Goal: Transaction & Acquisition: Purchase product/service

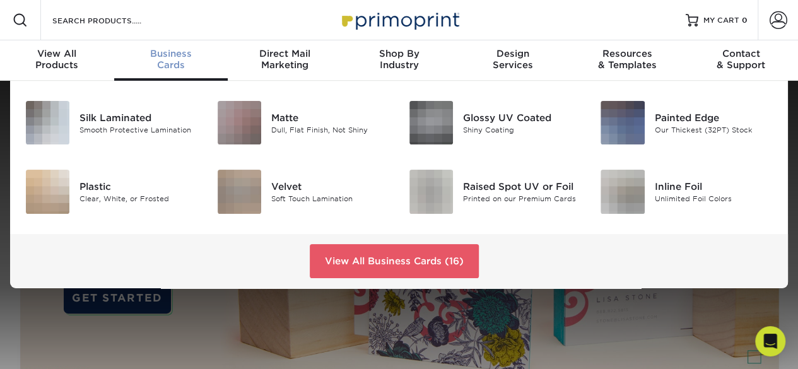
click at [179, 67] on div "Business Cards" at bounding box center [171, 59] width 114 height 23
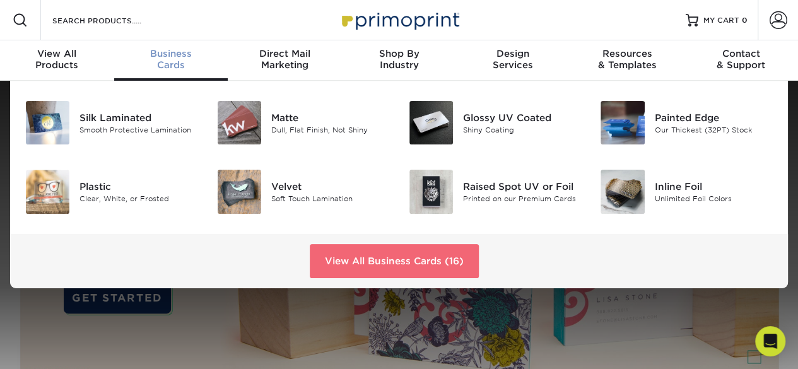
click at [350, 260] on link "View All Business Cards (16)" at bounding box center [394, 261] width 169 height 34
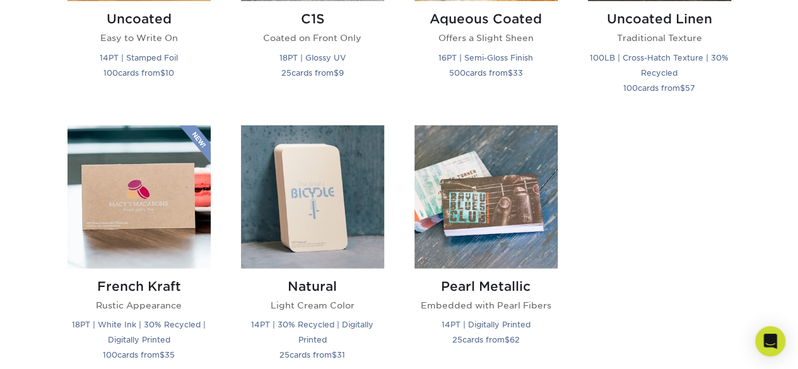
scroll to position [1312, 0]
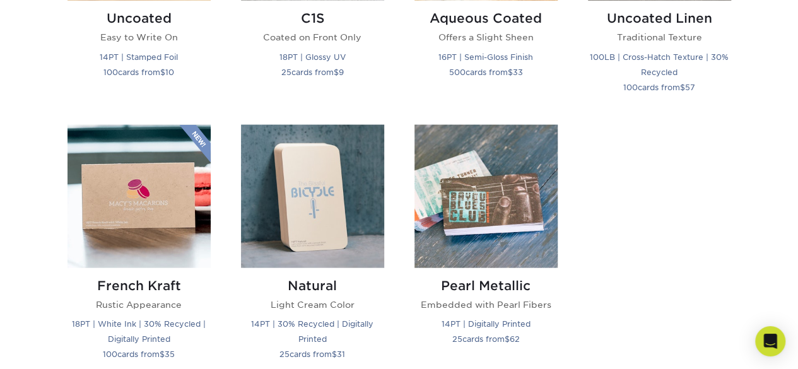
click at [396, 287] on div "Natural Light Cream Color 14PT | 30% Recycled | Digitally Printed 25 cards from…" at bounding box center [312, 251] width 173 height 252
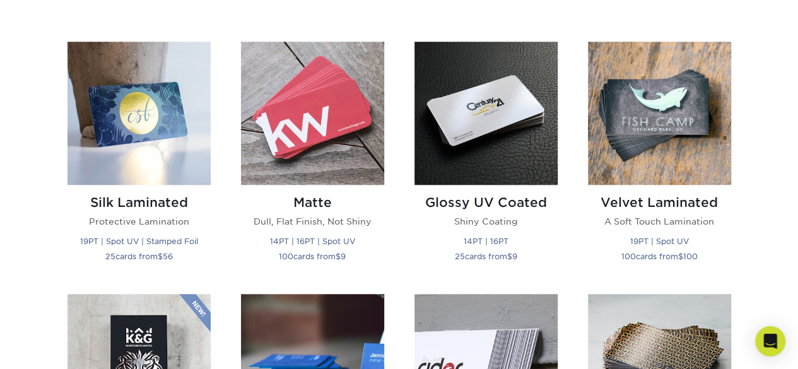
scroll to position [595, 0]
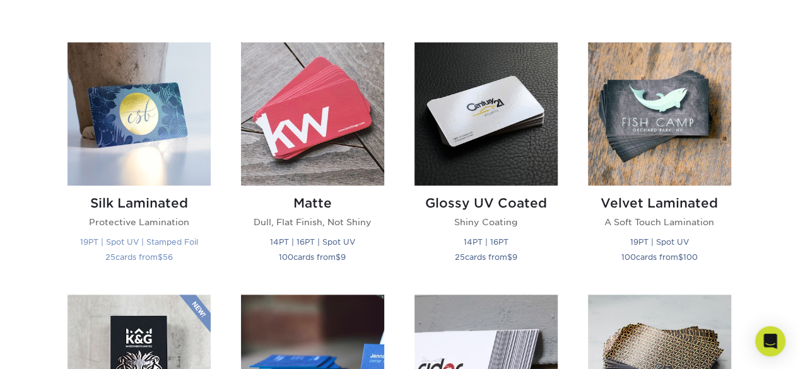
click at [142, 155] on img at bounding box center [138, 113] width 143 height 143
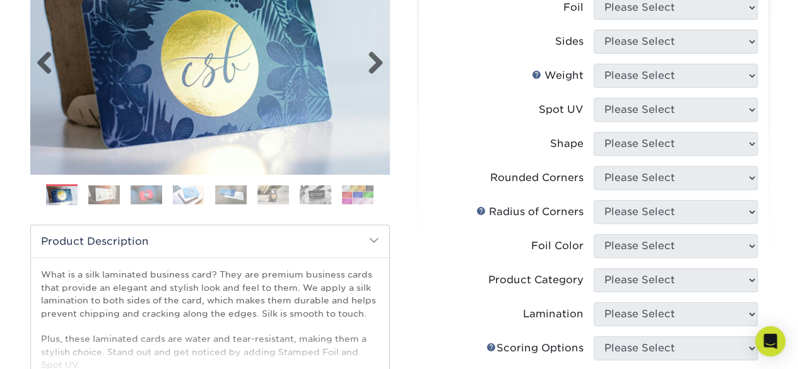
scroll to position [215, 0]
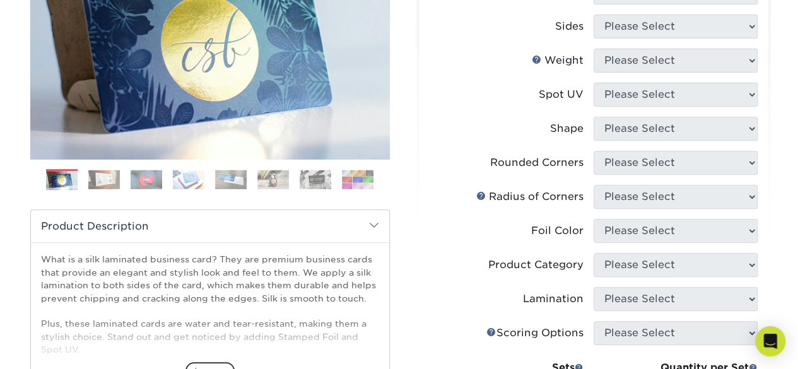
click at [103, 175] on img at bounding box center [104, 180] width 32 height 20
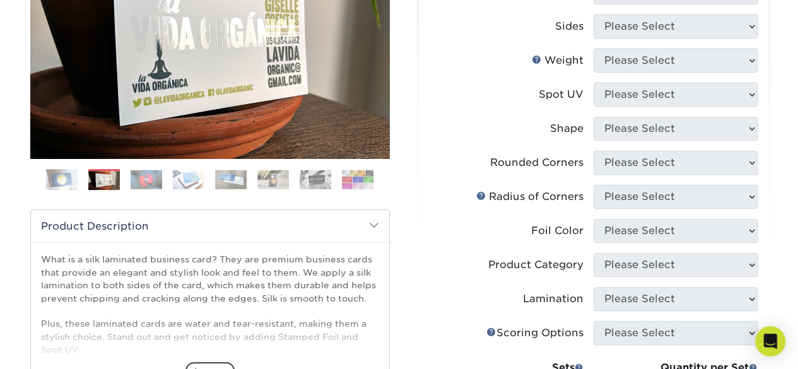
click at [135, 185] on img at bounding box center [147, 180] width 32 height 20
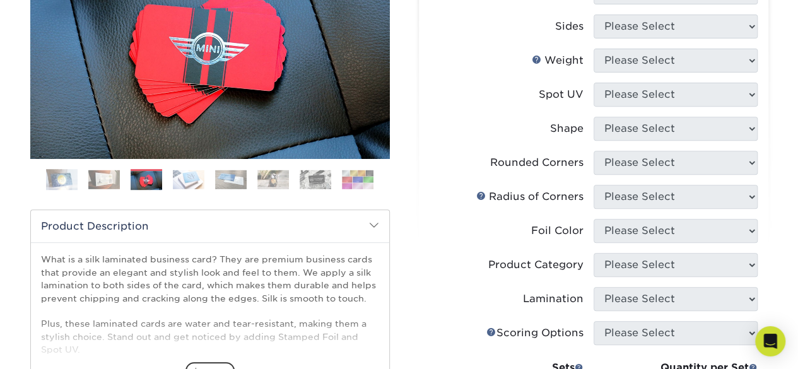
click at [179, 185] on img at bounding box center [189, 180] width 32 height 20
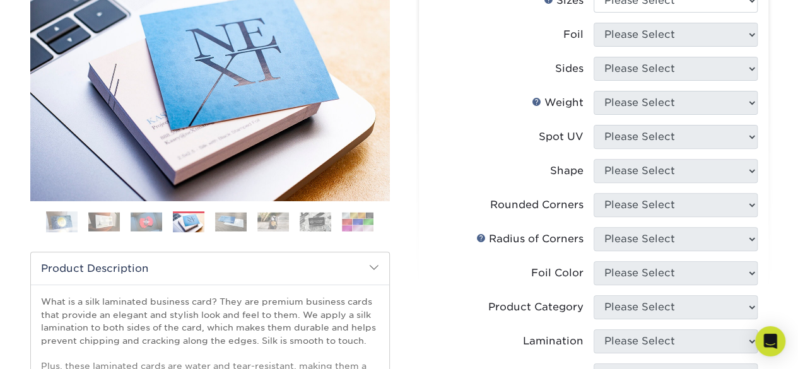
scroll to position [172, 0]
click at [230, 224] on img at bounding box center [231, 223] width 32 height 20
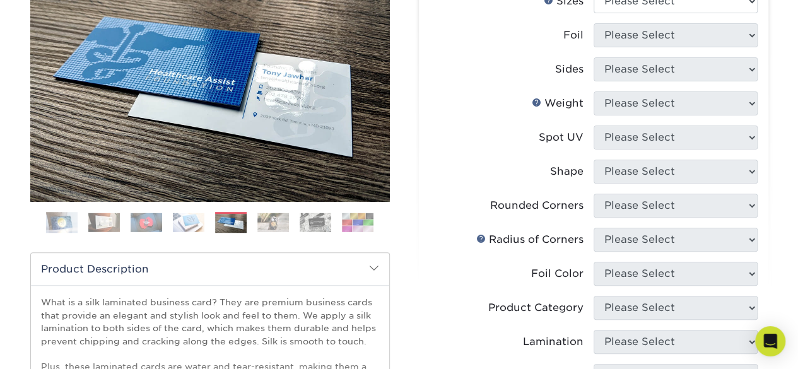
click at [259, 224] on img at bounding box center [273, 223] width 32 height 20
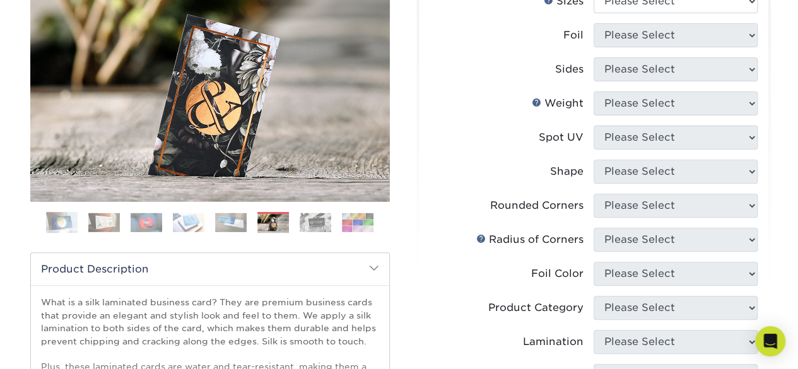
click at [309, 226] on img at bounding box center [316, 223] width 32 height 20
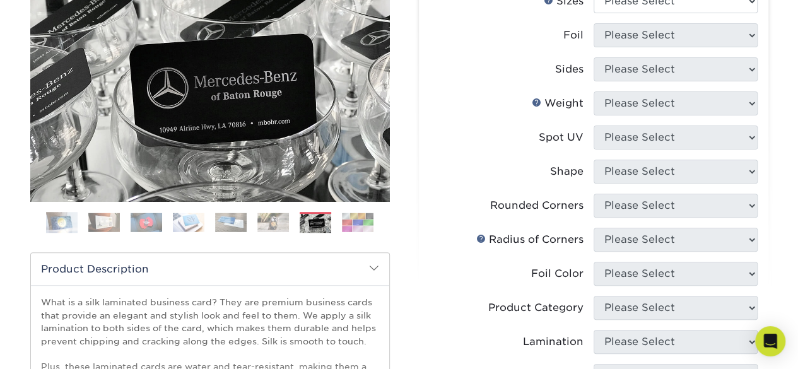
click at [360, 221] on img at bounding box center [358, 223] width 32 height 20
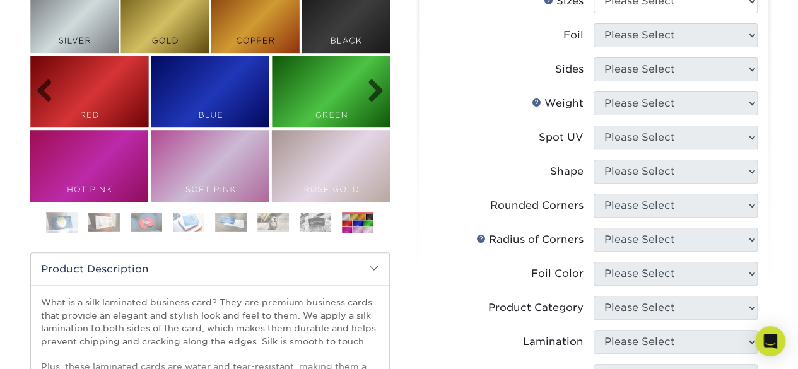
click at [360, 33] on img at bounding box center [210, 91] width 360 height 221
click at [324, 220] on img at bounding box center [316, 223] width 32 height 20
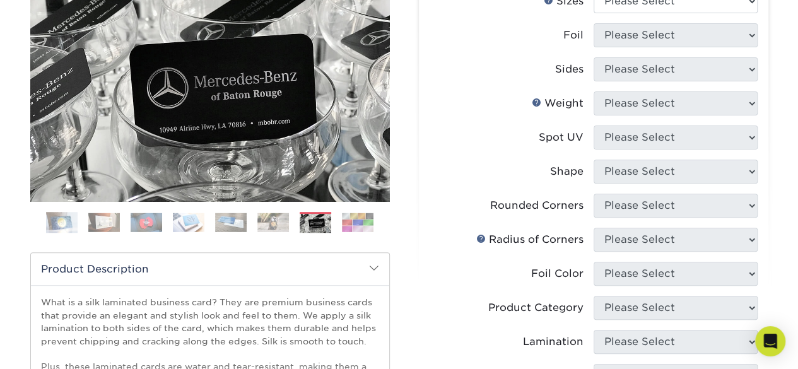
click at [286, 217] on img at bounding box center [273, 223] width 32 height 20
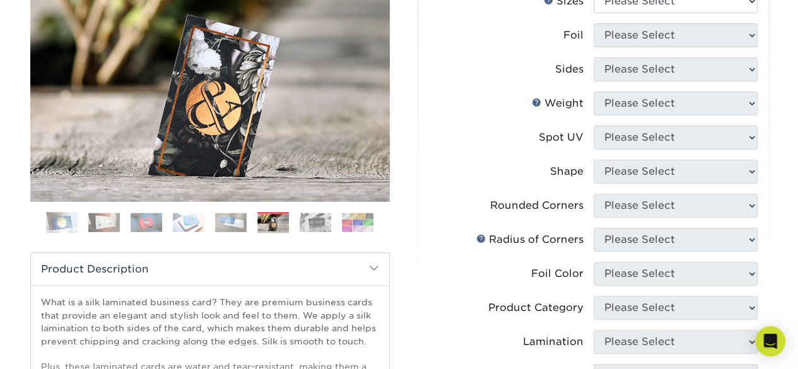
click at [238, 216] on img at bounding box center [231, 223] width 32 height 20
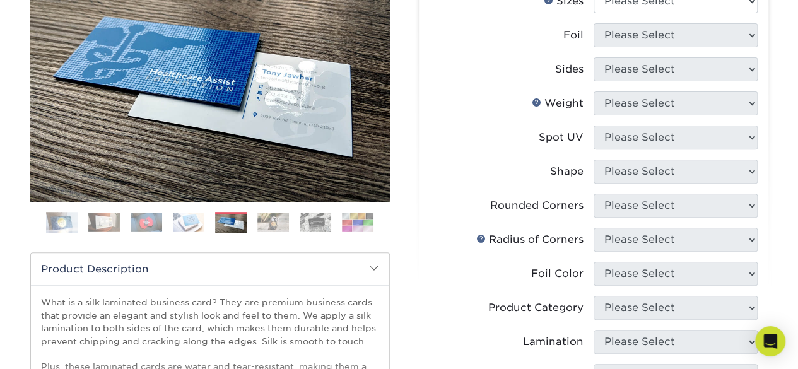
click at [173, 222] on img at bounding box center [189, 223] width 32 height 20
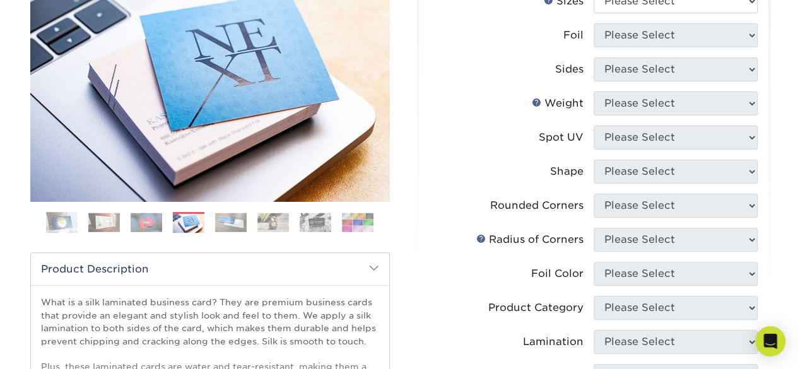
click at [133, 224] on img at bounding box center [147, 223] width 32 height 20
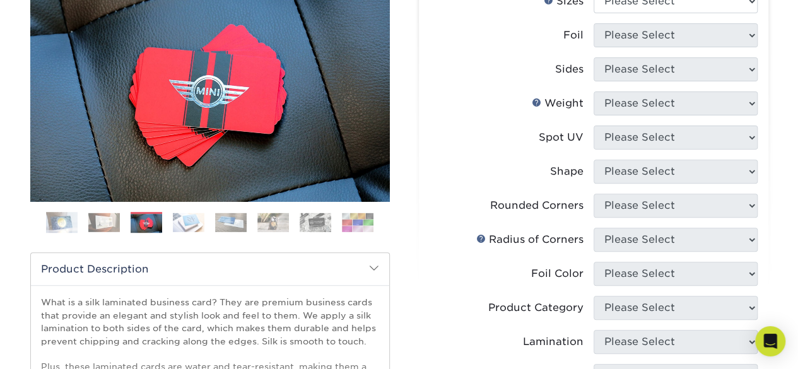
click at [98, 222] on img at bounding box center [104, 223] width 32 height 20
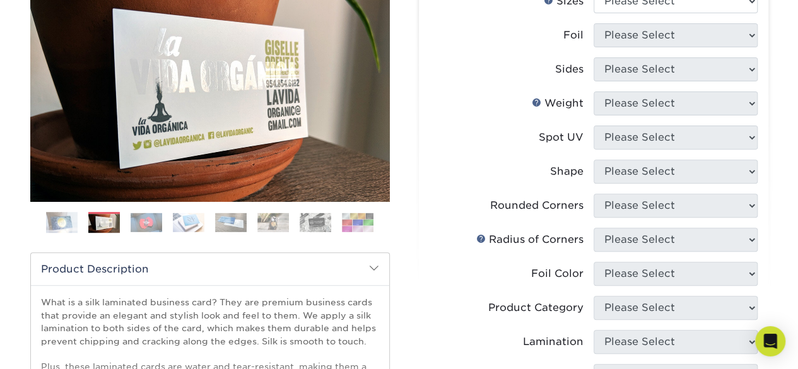
click at [52, 219] on img at bounding box center [62, 223] width 32 height 32
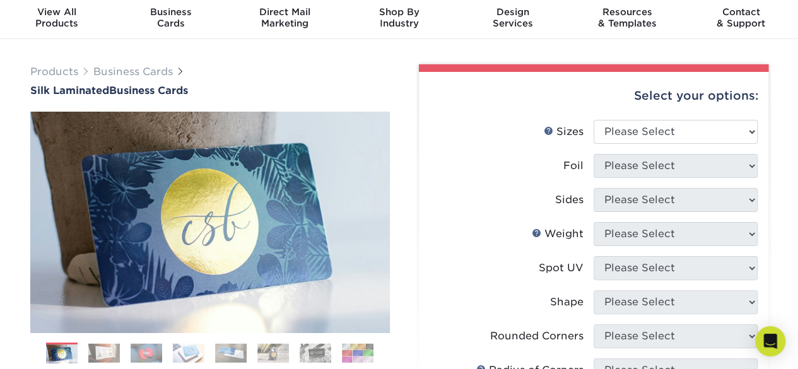
scroll to position [38, 0]
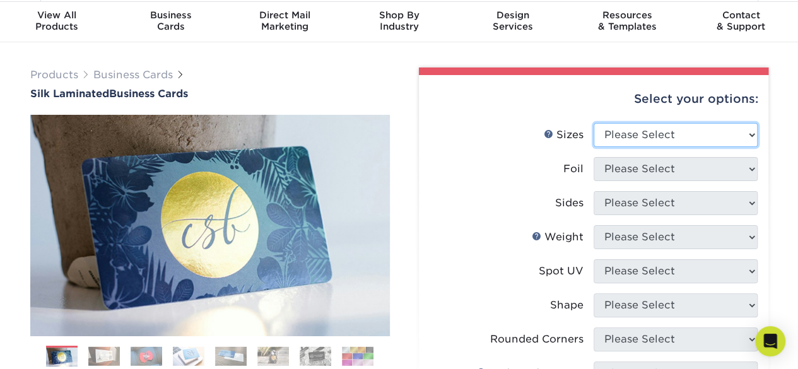
click at [738, 134] on select "Please Select 1.5" x 3.5" - Mini 1.75" x 3.5" - Mini 2" x 2" - Square 2" x 3" -…" at bounding box center [676, 135] width 164 height 24
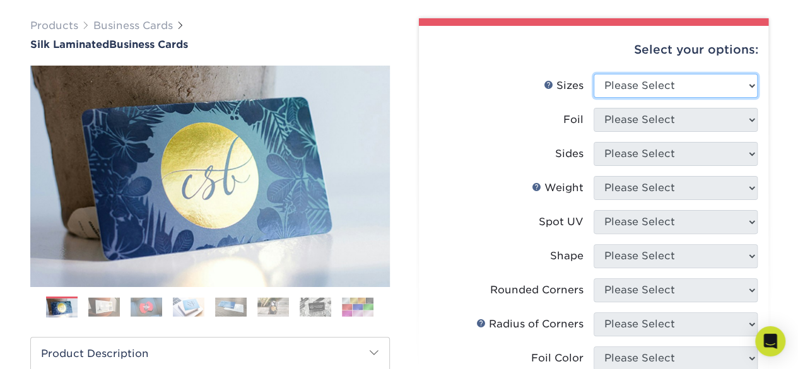
scroll to position [98, 0]
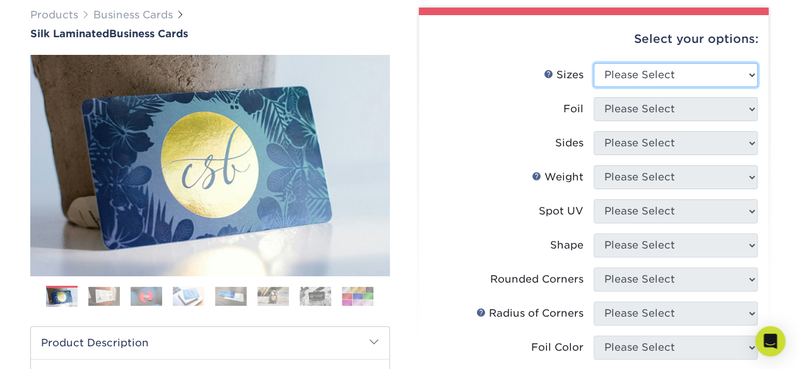
click at [694, 73] on select "Please Select 1.5" x 3.5" - Mini 1.75" x 3.5" - Mini 2" x 2" - Square 2" x 3" -…" at bounding box center [676, 75] width 164 height 24
select select "2.00x3.50"
click at [594, 63] on select "Please Select 1.5" x 3.5" - Mini 1.75" x 3.5" - Mini 2" x 2" - Square 2" x 3" -…" at bounding box center [676, 75] width 164 height 24
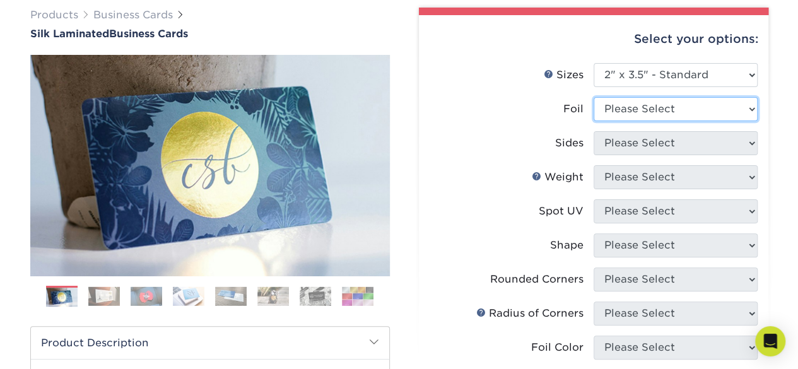
click at [658, 104] on select "Please Select Yes No" at bounding box center [676, 109] width 164 height 24
select select "1"
click at [594, 97] on select "Please Select Yes No" at bounding box center [676, 109] width 164 height 24
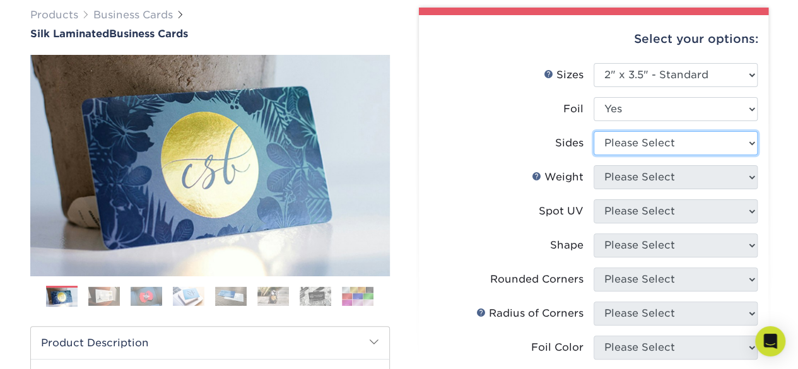
click at [669, 147] on select "Please Select Print Both Sides - Foil Both Sides Print Both Sides - Foil Front …" at bounding box center [676, 143] width 164 height 24
select select "e9e9dfb3-fba1-4d60-972c-fd9ca5904d33"
click at [594, 131] on select "Please Select Print Both Sides - Foil Both Sides Print Both Sides - Foil Front …" at bounding box center [676, 143] width 164 height 24
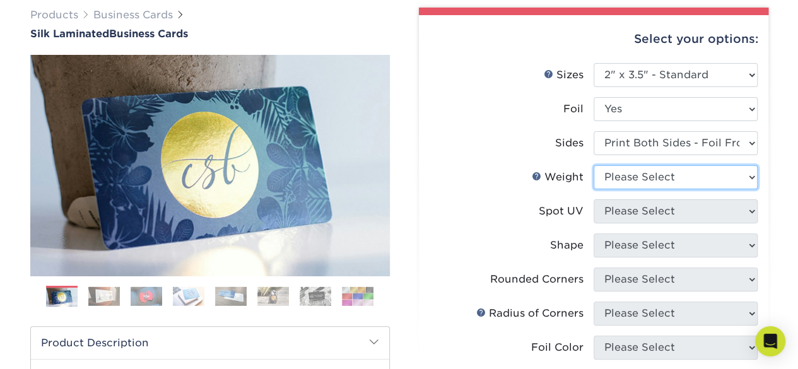
click at [688, 171] on select "Please Select 16PT" at bounding box center [676, 177] width 164 height 24
select select "16PT"
click at [594, 165] on select "Please Select 16PT" at bounding box center [676, 177] width 164 height 24
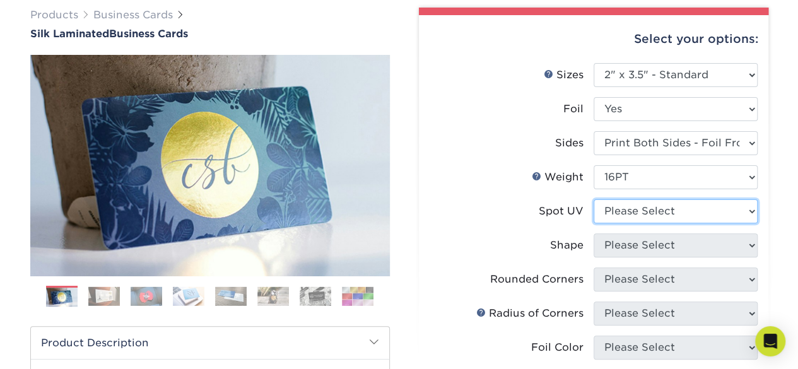
click at [624, 209] on select "Please Select No Spot UV Front and Back (Both Sides) Front Only Back Only" at bounding box center [676, 211] width 164 height 24
select select "1"
click at [594, 199] on select "Please Select No Spot UV Front and Back (Both Sides) Front Only Back Only" at bounding box center [676, 211] width 164 height 24
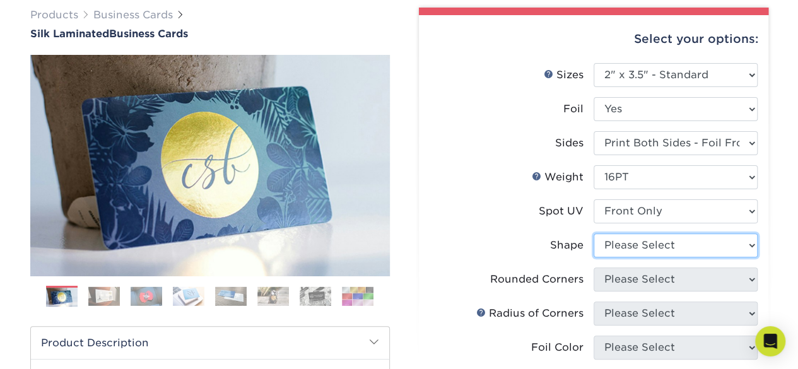
click at [659, 241] on select "Please Select Standard" at bounding box center [676, 245] width 164 height 24
select select "standard"
click at [594, 233] on select "Please Select Standard" at bounding box center [676, 245] width 164 height 24
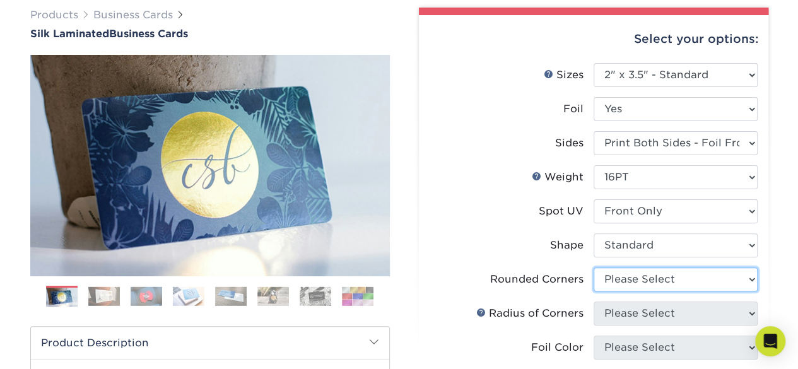
click at [642, 278] on select "Please Select Yes - Round 2 Corners Yes - Round 4 Corners No" at bounding box center [676, 279] width 164 height 24
select select "76a3b848-63b4-4449-aad1-d9e81d5a60f5"
click at [594, 267] on select "Please Select Yes - Round 2 Corners Yes - Round 4 Corners No" at bounding box center [676, 279] width 164 height 24
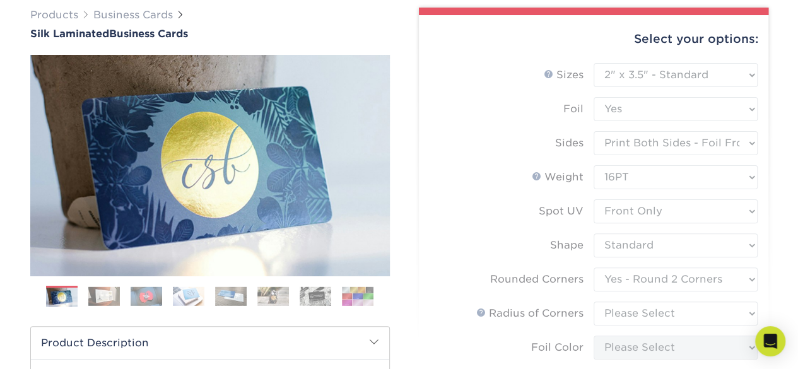
click at [645, 310] on form "Sizes Help Sizes Please Select 1.5" x 3.5" - Mini 1.75" x 3.5" - Mini 2" x 2" -…" at bounding box center [593, 324] width 329 height 522
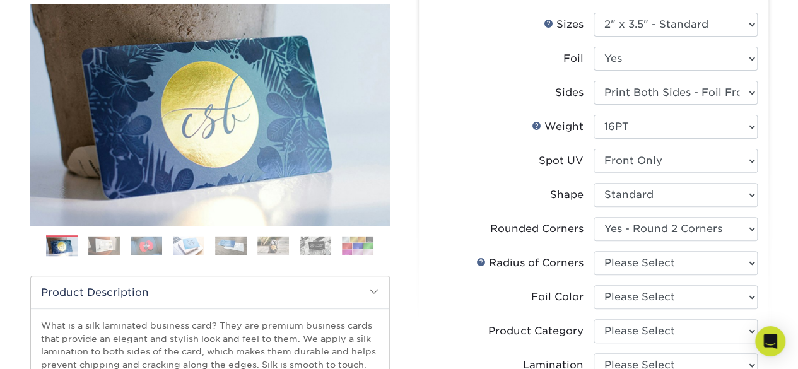
scroll to position [150, 0]
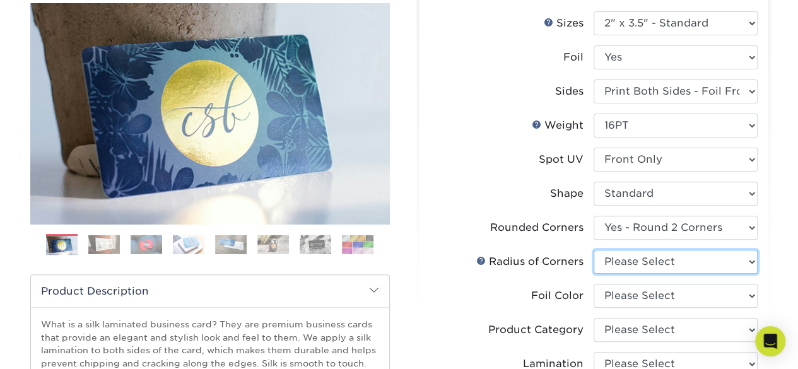
click at [602, 270] on select "Please Select Rounded 1/8" Rounded 1/4"" at bounding box center [676, 262] width 164 height 24
select select "589680c7-ee9a-431b-9d12-d7aeb1386a97"
click at [594, 250] on select "Please Select Rounded 1/8" Rounded 1/4"" at bounding box center [676, 262] width 164 height 24
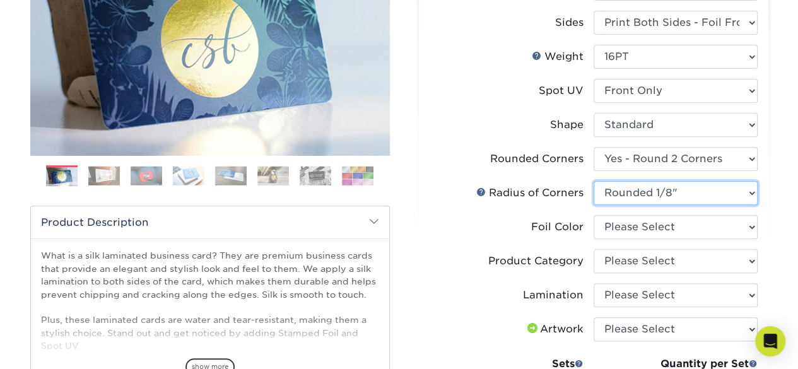
scroll to position [221, 0]
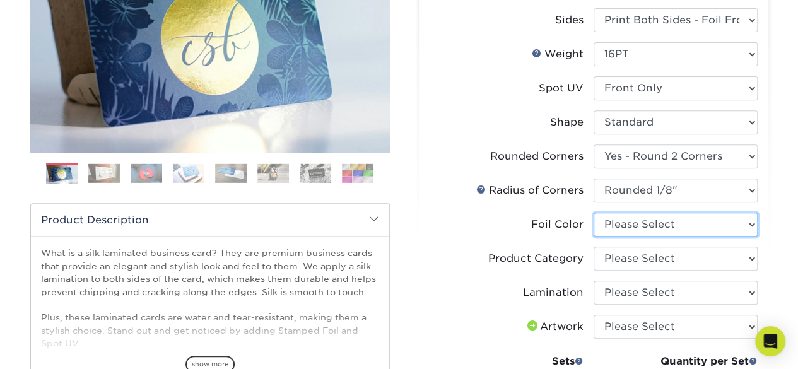
click at [617, 228] on select "Please Select Silver Foil Black Foil Blue Foil Copper Foil Gold Foil Red Foil R…" at bounding box center [676, 225] width 164 height 24
select select "0f01133c-0ff0-451e-ba4e-12f7b4531a1f"
click at [594, 213] on select "Please Select Silver Foil Black Foil Blue Foil Copper Foil Gold Foil Red Foil R…" at bounding box center [676, 225] width 164 height 24
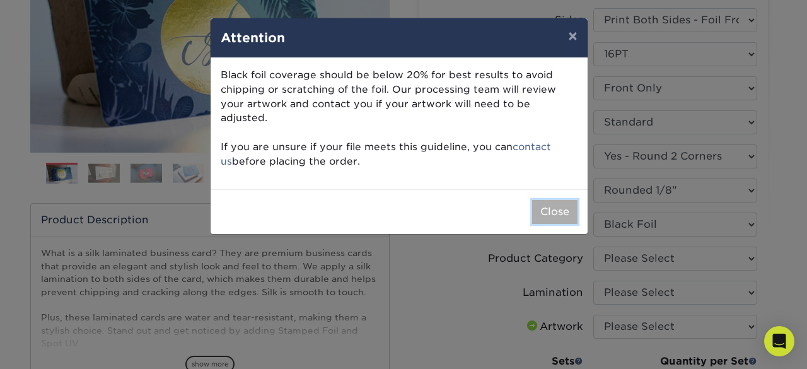
click at [544, 201] on button "Close" at bounding box center [554, 212] width 45 height 24
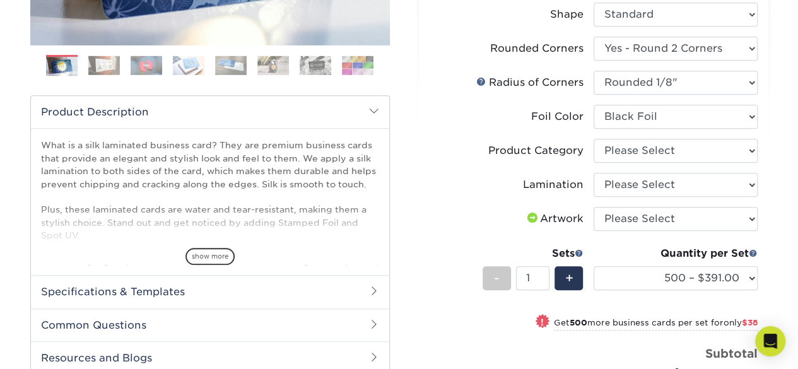
scroll to position [330, 0]
click at [698, 147] on select "Please Select Business Cards" at bounding box center [676, 150] width 164 height 24
select select "3b5148f1-0588-4f88-a218-97bcfdce65c1"
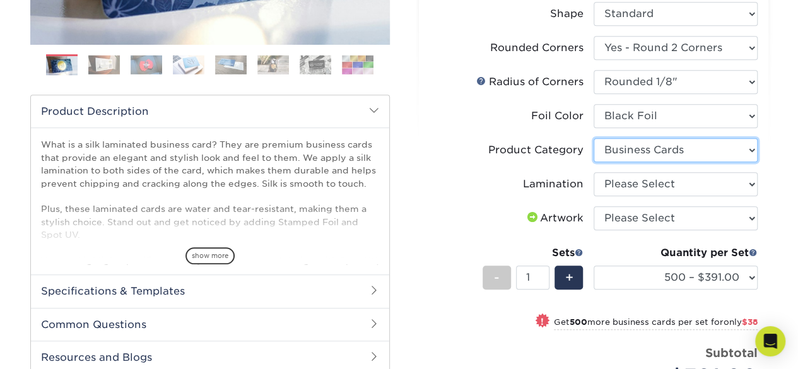
click at [594, 138] on select "Please Select Business Cards" at bounding box center [676, 150] width 164 height 24
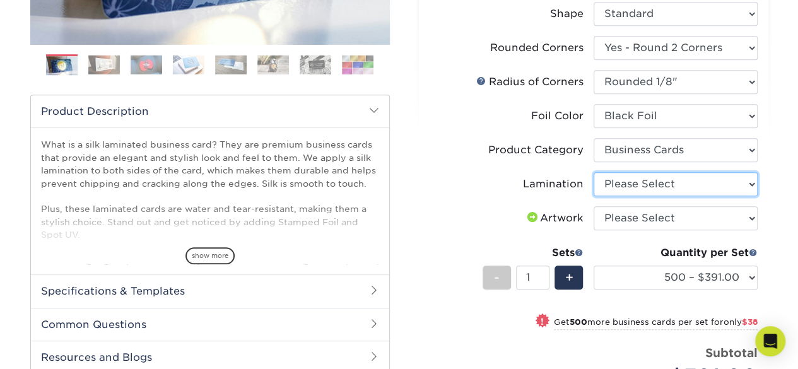
click at [657, 187] on select "Please Select Silk" at bounding box center [676, 184] width 164 height 24
select select "ccacb42f-45f7-42d3-bbd3-7c8421cf37f0"
click at [594, 172] on select "Please Select Silk" at bounding box center [676, 184] width 164 height 24
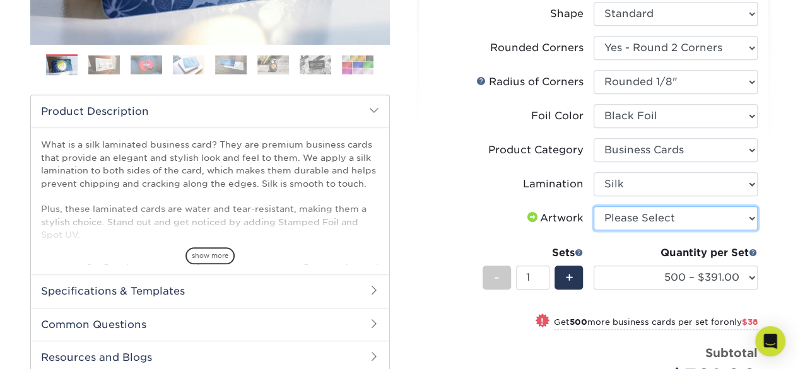
click at [645, 215] on select "Please Select I will upload files I need a design - $100" at bounding box center [676, 218] width 164 height 24
select select "upload"
click at [594, 206] on select "Please Select I will upload files I need a design - $100" at bounding box center [676, 218] width 164 height 24
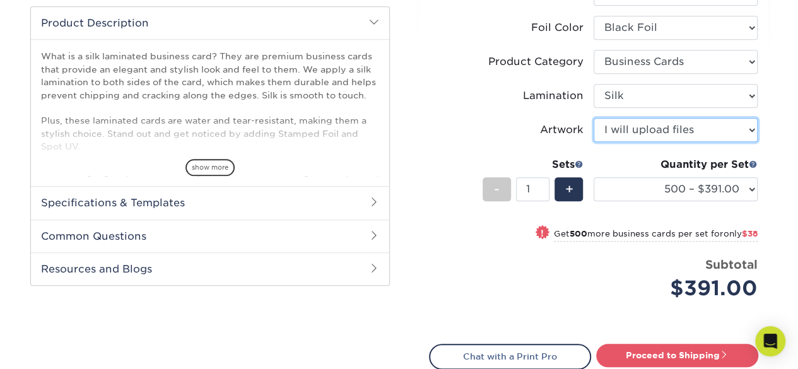
scroll to position [419, 0]
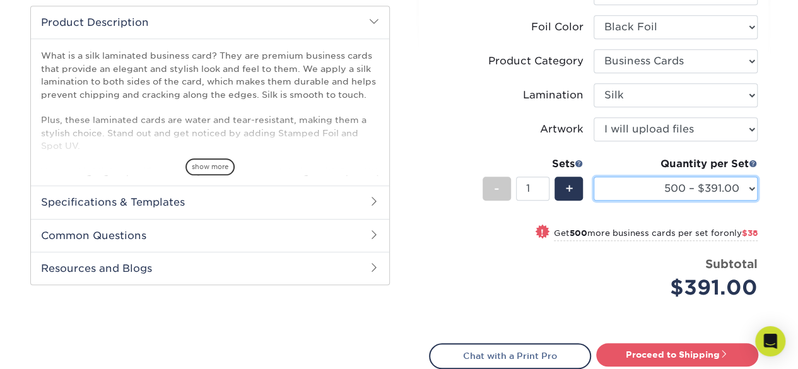
click at [737, 197] on select "500 – $391.00 1000 – $429.00 2500 – $997.00 5000 – $1839.00" at bounding box center [676, 189] width 164 height 24
click at [737, 184] on select "500 – $391.00 1000 – $429.00 2500 – $997.00 5000 – $1839.00" at bounding box center [676, 189] width 164 height 24
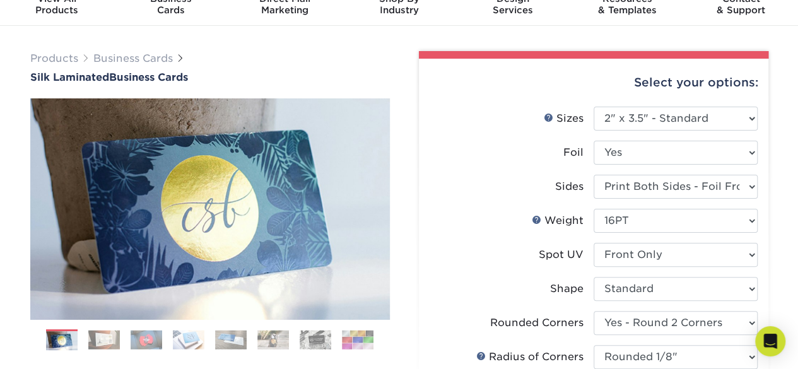
scroll to position [0, 0]
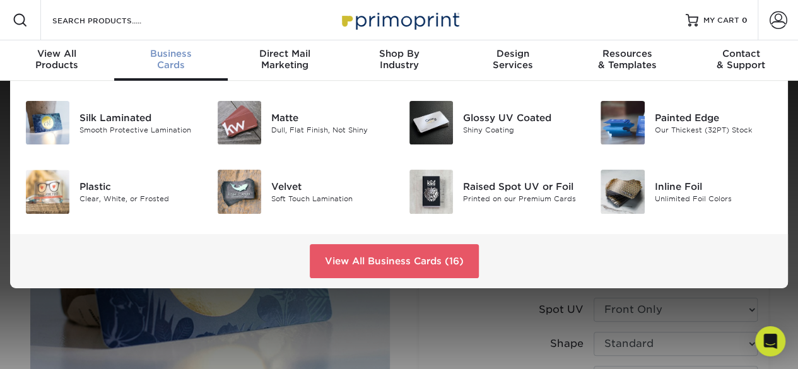
click at [178, 46] on link "Business Cards" at bounding box center [171, 60] width 114 height 40
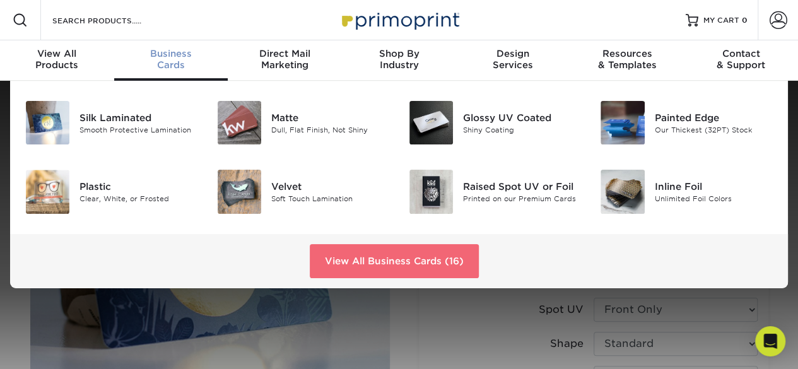
click at [368, 268] on link "View All Business Cards (16)" at bounding box center [394, 261] width 169 height 34
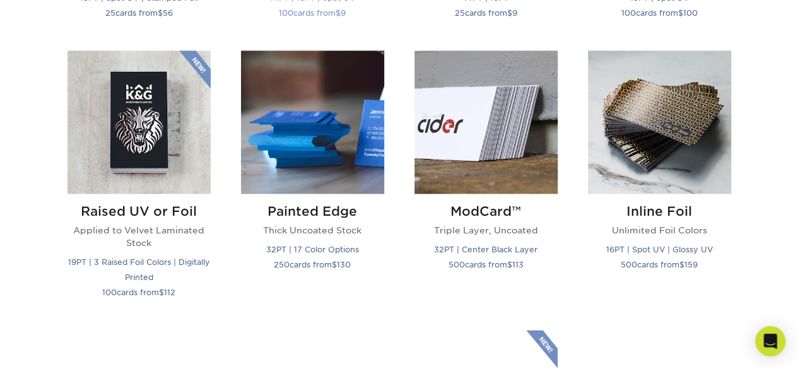
scroll to position [840, 0]
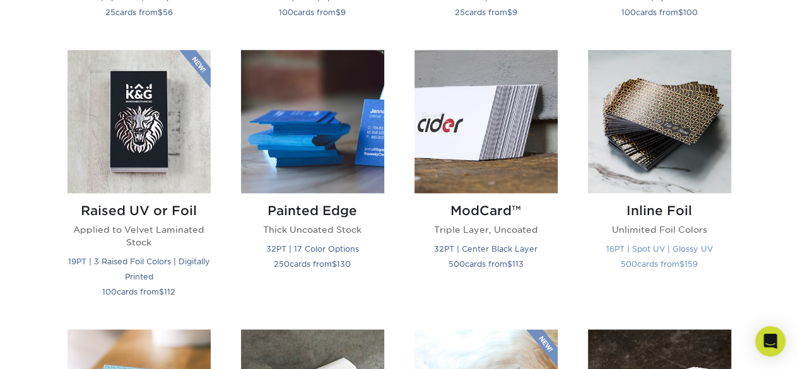
click at [631, 185] on img at bounding box center [659, 121] width 143 height 143
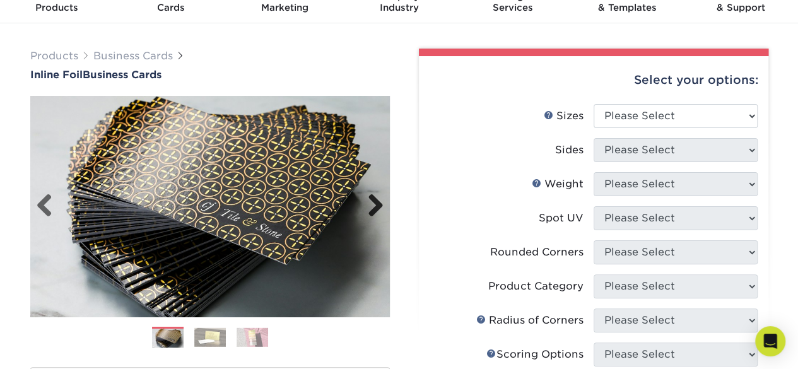
scroll to position [58, 0]
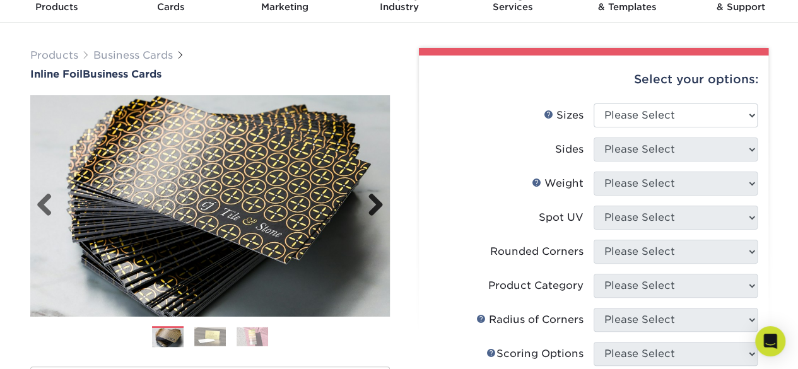
click at [381, 201] on link "Next" at bounding box center [370, 205] width 25 height 25
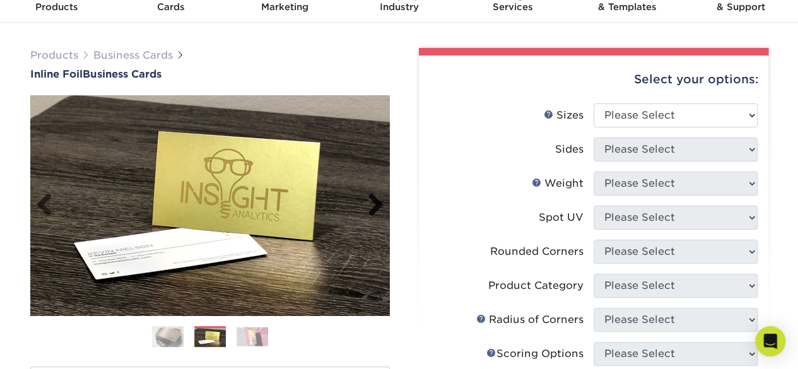
click at [381, 201] on link "Next" at bounding box center [370, 205] width 25 height 25
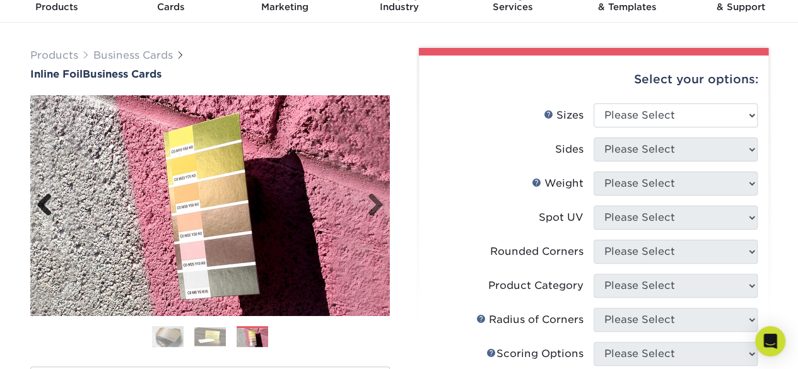
click at [40, 194] on link "Previous" at bounding box center [49, 205] width 25 height 25
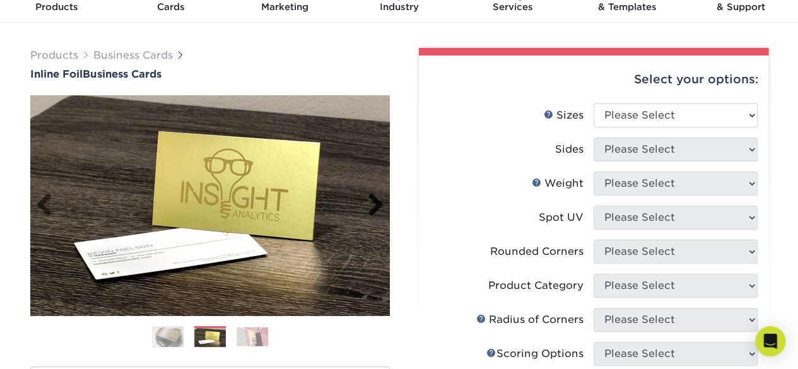
click at [378, 206] on link "Next" at bounding box center [370, 205] width 25 height 25
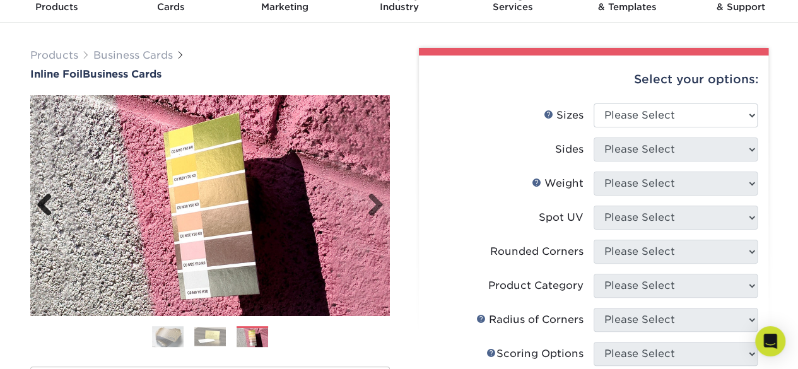
click at [37, 200] on link "Previous" at bounding box center [49, 205] width 25 height 25
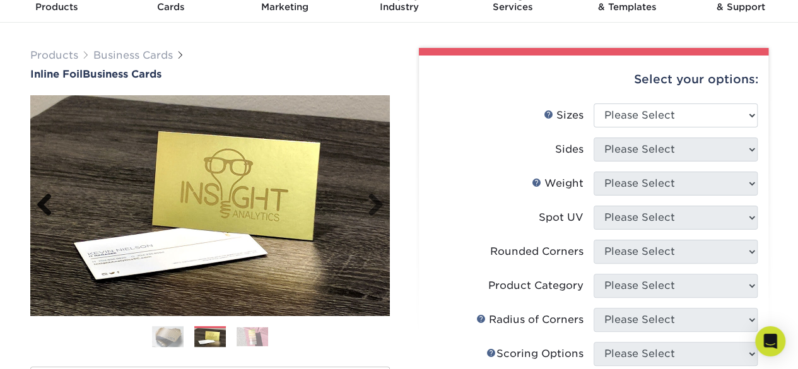
click at [37, 200] on link "Previous" at bounding box center [49, 205] width 25 height 25
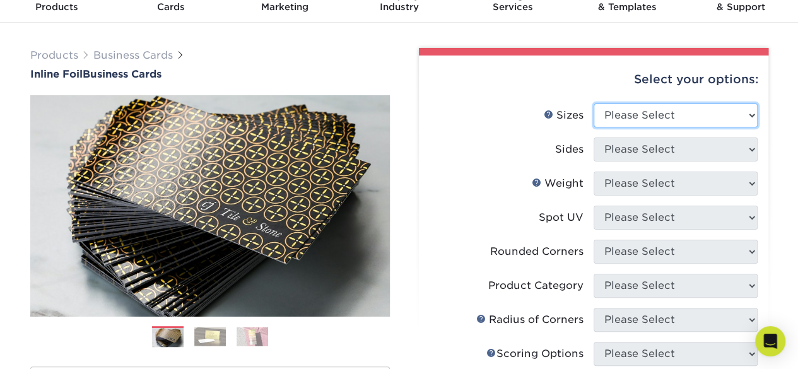
click at [625, 119] on select "Please Select 1.5" x 3.5" - Mini 1.75" x 3.5" - Mini 2" x 2" - Square 2" x 3" -…" at bounding box center [676, 115] width 164 height 24
select select "2.00x3.50"
click at [594, 103] on select "Please Select 1.5" x 3.5" - Mini 1.75" x 3.5" - Mini 2" x 2" - Square 2" x 3" -…" at bounding box center [676, 115] width 164 height 24
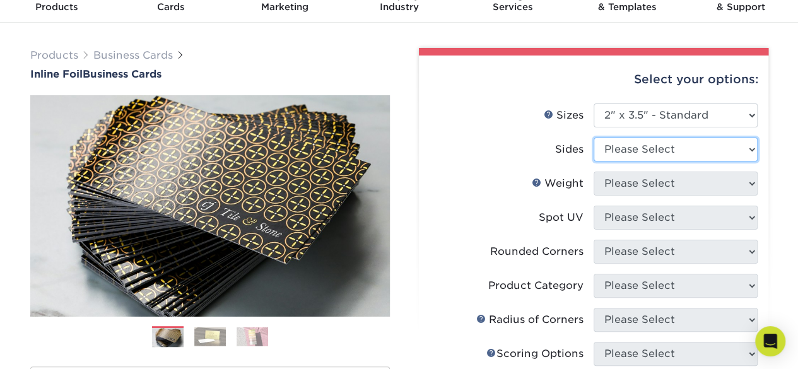
click at [689, 157] on select "Please Select Print Both Sides - Foil Back Only Print Both Sides - Foil Both Si…" at bounding box center [676, 150] width 164 height 24
click at [594, 138] on select "Please Select Print Both Sides - Foil Back Only Print Both Sides - Foil Both Si…" at bounding box center [676, 150] width 164 height 24
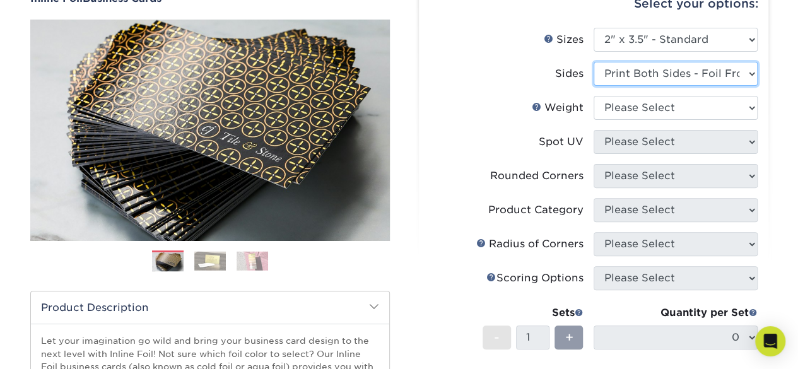
scroll to position [134, 0]
click at [689, 79] on select "Please Select Print Both Sides - Foil Back Only Print Both Sides - Foil Both Si…" at bounding box center [676, 73] width 164 height 24
click at [594, 61] on select "Please Select Print Both Sides - Foil Back Only Print Both Sides - Foil Both Si…" at bounding box center [676, 73] width 164 height 24
click at [709, 74] on select "Please Select Print Both Sides - Foil Back Only Print Both Sides - Foil Both Si…" at bounding box center [676, 73] width 164 height 24
select select "2ba18f74-0f96-487e-8b6e-985b404b3305"
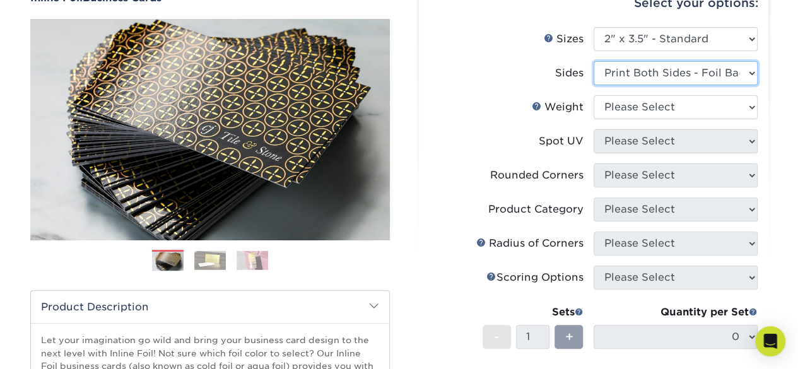
click at [594, 61] on select "Please Select Print Both Sides - Foil Back Only Print Both Sides - Foil Both Si…" at bounding box center [676, 73] width 164 height 24
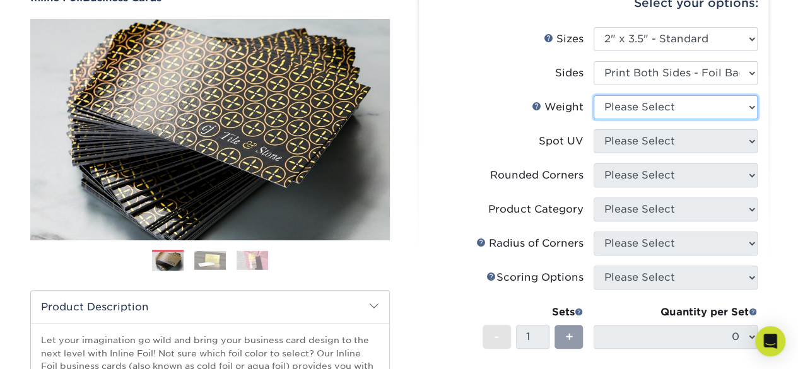
click at [716, 111] on select "Please Select 16PT" at bounding box center [676, 107] width 164 height 24
select select "16PT"
click at [594, 95] on select "Please Select 16PT" at bounding box center [676, 107] width 164 height 24
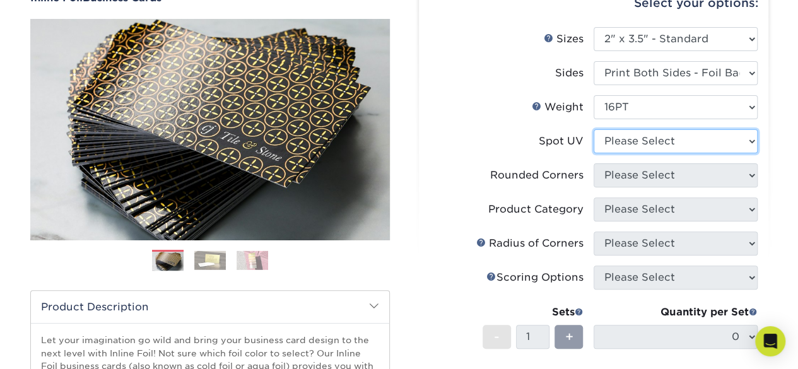
click at [633, 146] on select "Please Select No Spot UV Front and Back (Both Sides) Front Only Back Only" at bounding box center [676, 141] width 164 height 24
select select "2"
click at [594, 129] on select "Please Select No Spot UV Front and Back (Both Sides) Front Only Back Only" at bounding box center [676, 141] width 164 height 24
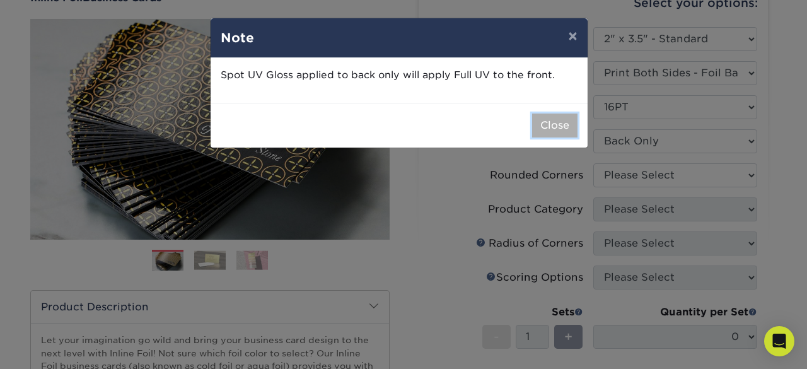
click at [566, 134] on button "Close" at bounding box center [554, 126] width 45 height 24
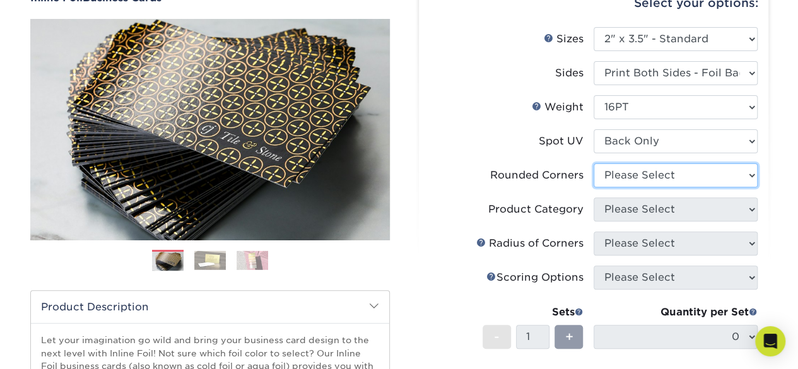
click at [669, 173] on select "Please Select Yes - Round 2 Corners Yes - Round 4 Corners No" at bounding box center [676, 175] width 164 height 24
click at [594, 163] on select "Please Select Yes - Round 2 Corners Yes - Round 4 Corners No" at bounding box center [676, 175] width 164 height 24
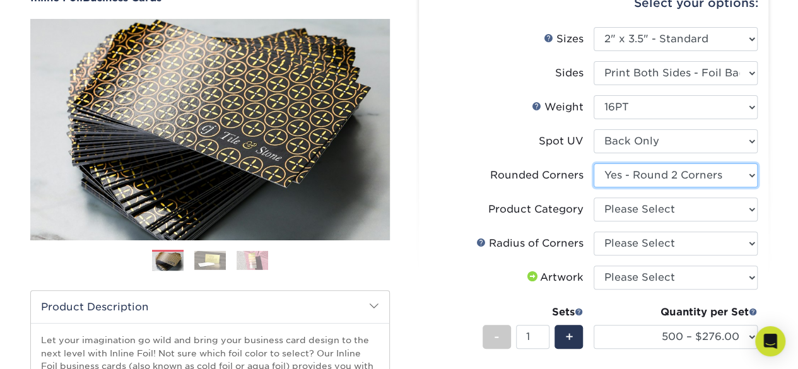
click at [679, 182] on select "Please Select Yes - Round 2 Corners Yes - Round 4 Corners No" at bounding box center [676, 175] width 164 height 24
select select "7672df9e-0e0a-464d-8e1f-920c575e4da3"
click at [594, 163] on select "Please Select Yes - Round 2 Corners Yes - Round 4 Corners No" at bounding box center [676, 175] width 164 height 24
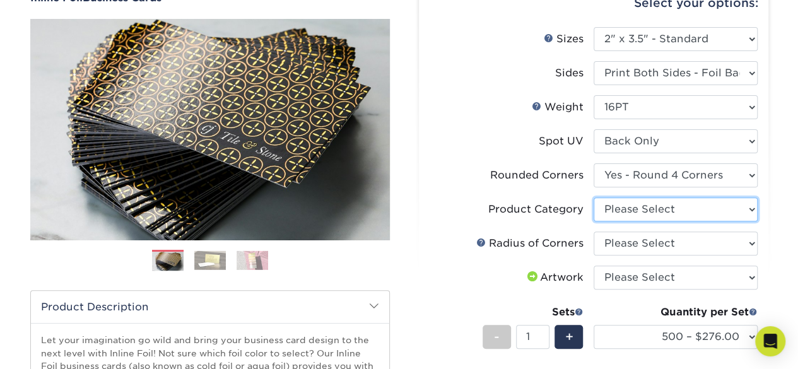
click at [666, 211] on select "Please Select Business Cards" at bounding box center [676, 209] width 164 height 24
select select "3b5148f1-0588-4f88-a218-97bcfdce65c1"
click at [594, 197] on select "Please Select Business Cards" at bounding box center [676, 209] width 164 height 24
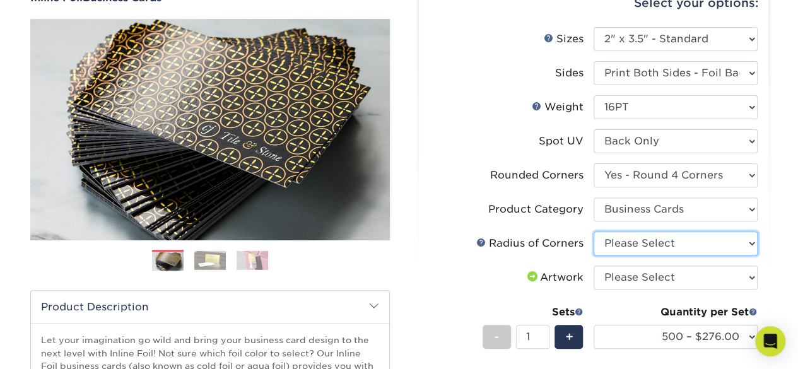
click at [682, 235] on select "Please Select Rounded 1/8" Rounded 1/4"" at bounding box center [676, 243] width 164 height 24
select select "589680c7-ee9a-431b-9d12-d7aeb1386a97"
click at [594, 231] on select "Please Select Rounded 1/8" Rounded 1/4"" at bounding box center [676, 243] width 164 height 24
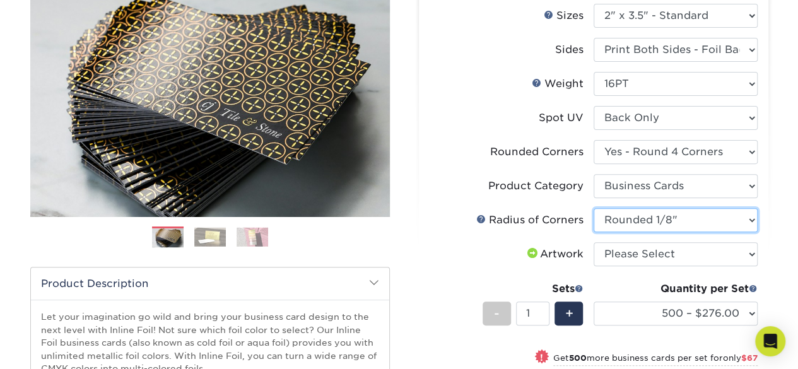
scroll to position [160, 0]
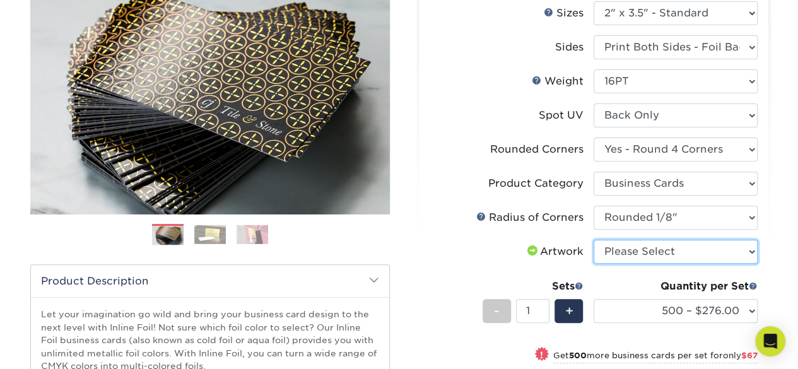
click at [675, 254] on select "Please Select I will upload files I need a design - $100" at bounding box center [676, 252] width 164 height 24
select select "upload"
click at [594, 240] on select "Please Select I will upload files I need a design - $100" at bounding box center [676, 252] width 164 height 24
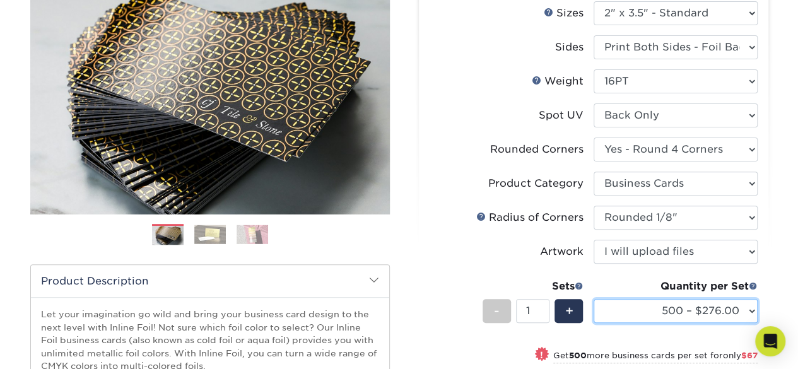
click at [724, 314] on select "500 – $276.00 1000 – $343.00 2500 – $715.00 5000 – $1058.00" at bounding box center [676, 311] width 164 height 24
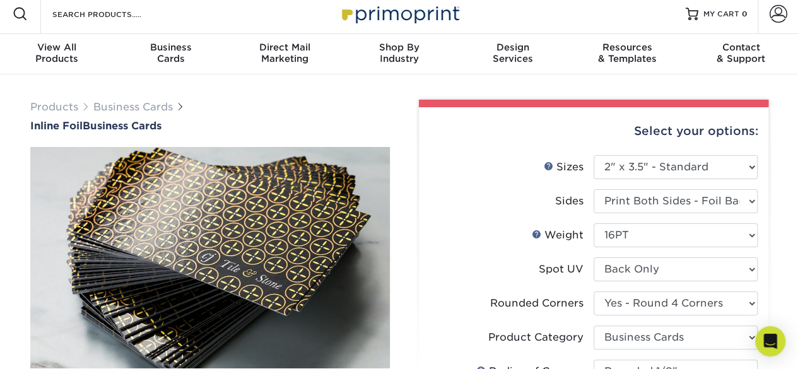
scroll to position [0, 0]
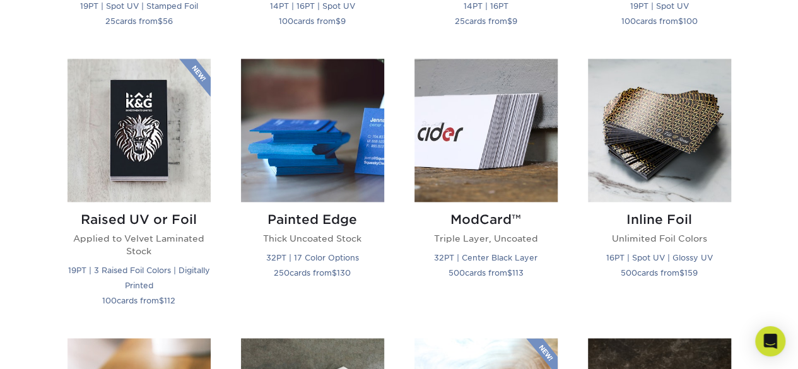
scroll to position [831, 0]
